Goal: Information Seeking & Learning: Check status

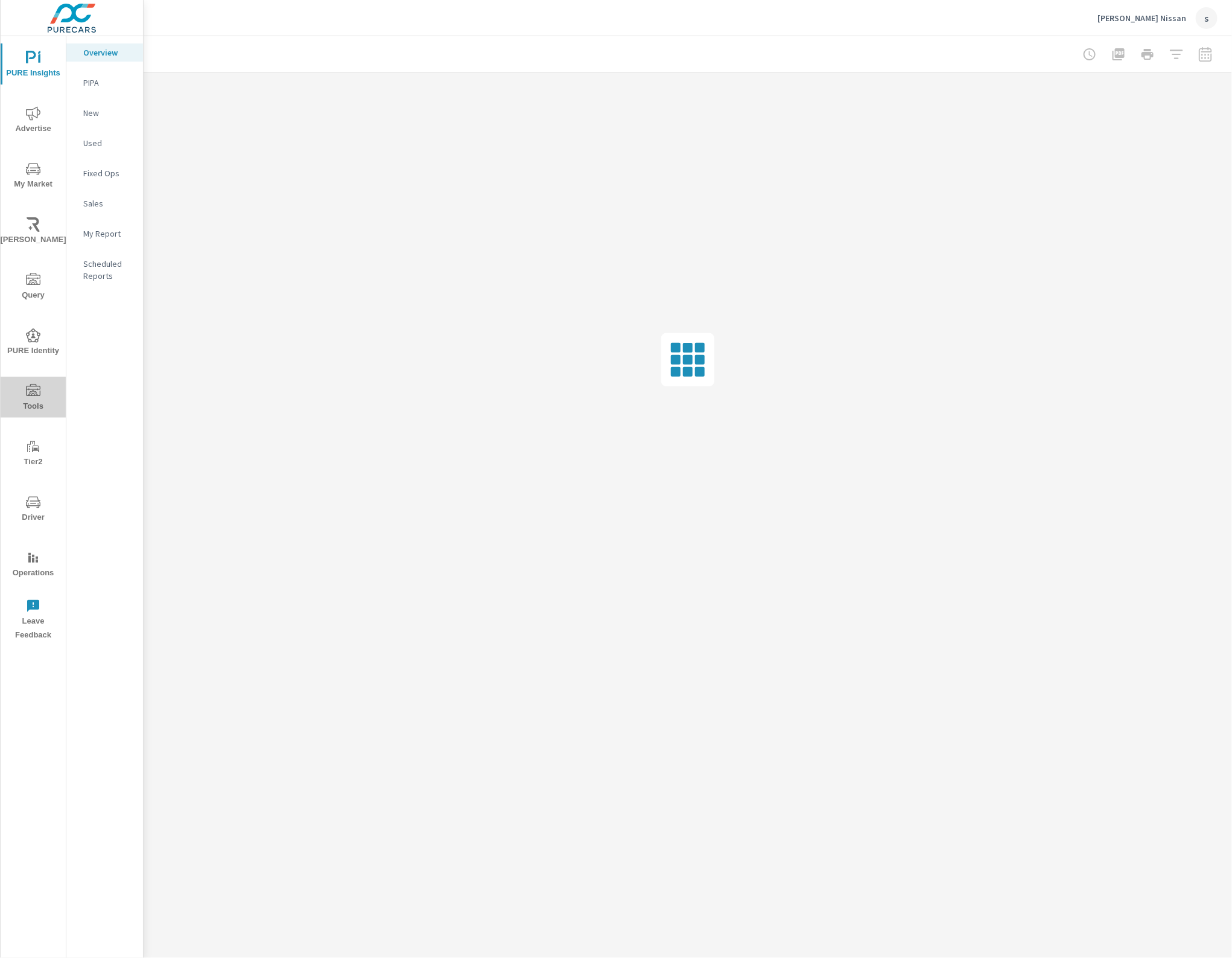
click at [29, 387] on icon "nav menu" at bounding box center [33, 391] width 14 height 14
click at [103, 184] on p "Feed Resolver" at bounding box center [108, 191] width 50 height 24
click at [107, 188] on p "Feed Resolver" at bounding box center [108, 191] width 50 height 24
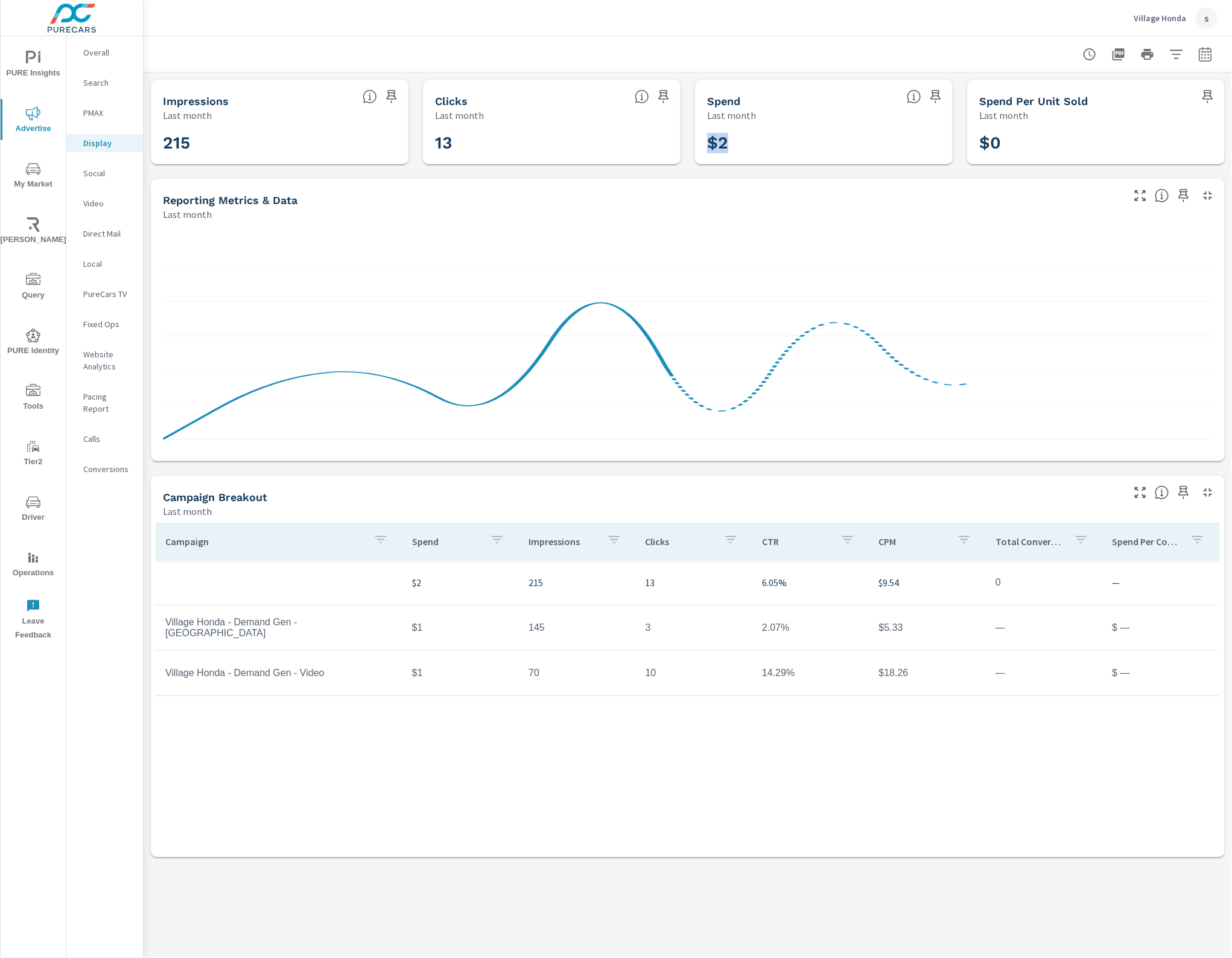
drag, startPoint x: 748, startPoint y: 138, endPoint x: 748, endPoint y: 262, distance: 124.0
click at [711, 130] on div "$2" at bounding box center [823, 143] width 233 height 30
